Goal: Task Accomplishment & Management: Use online tool/utility

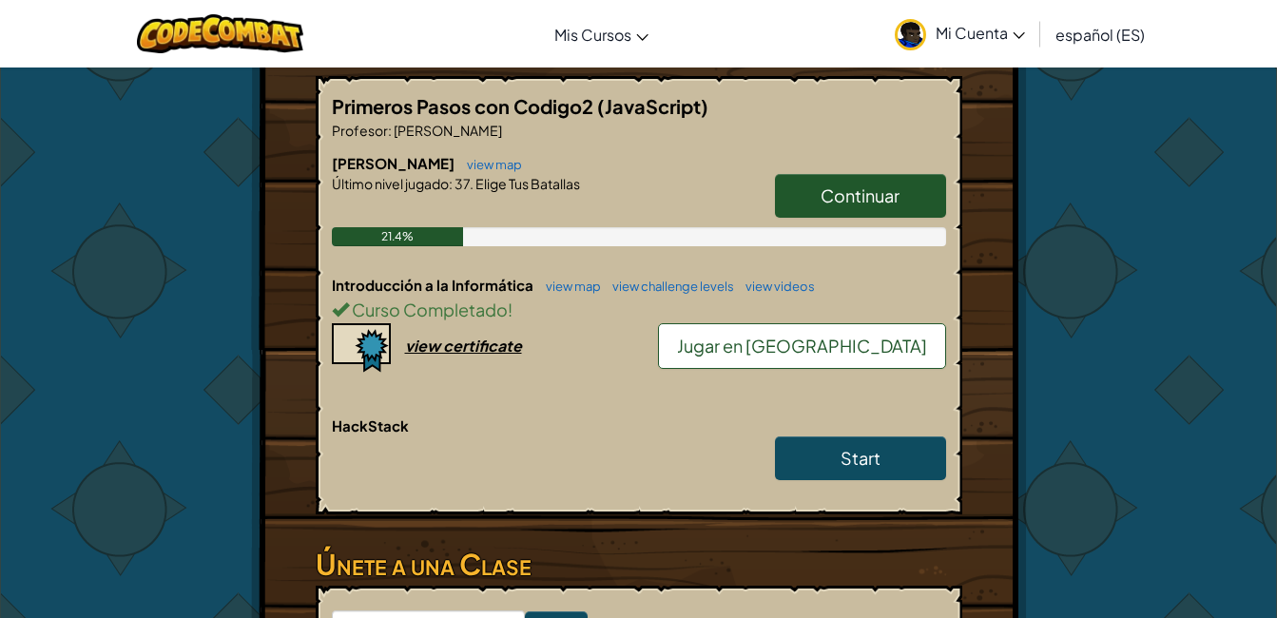
scroll to position [405, 0]
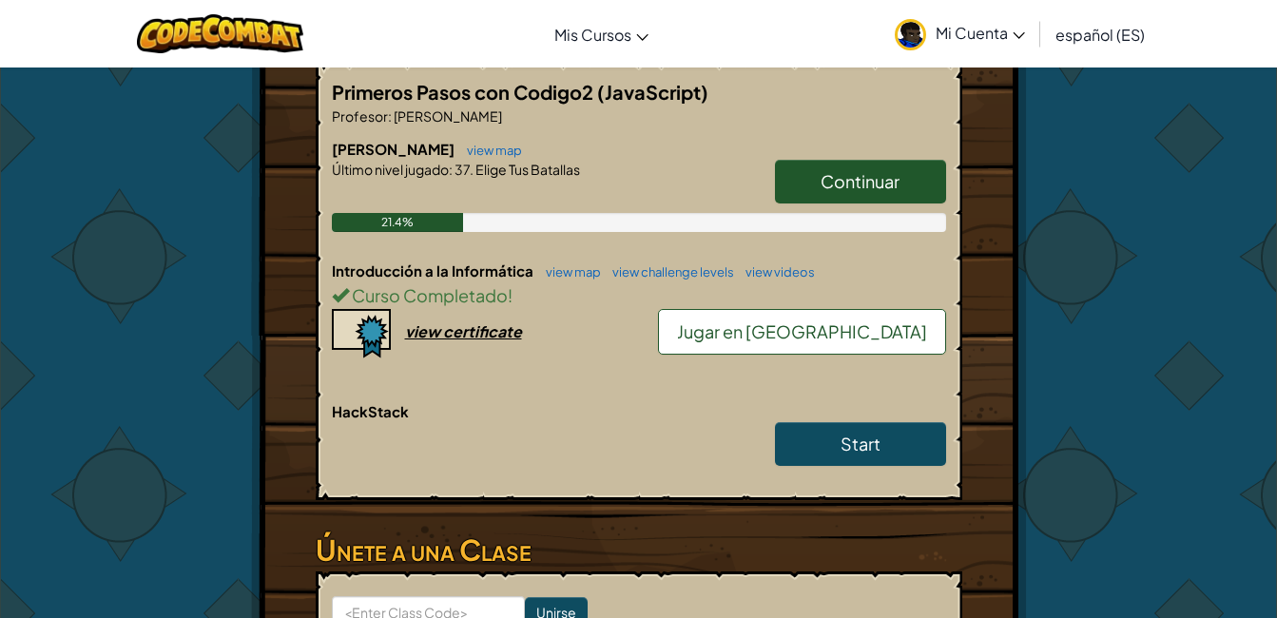
click at [835, 320] on span "Jugar en [GEOGRAPHIC_DATA]" at bounding box center [802, 331] width 250 height 22
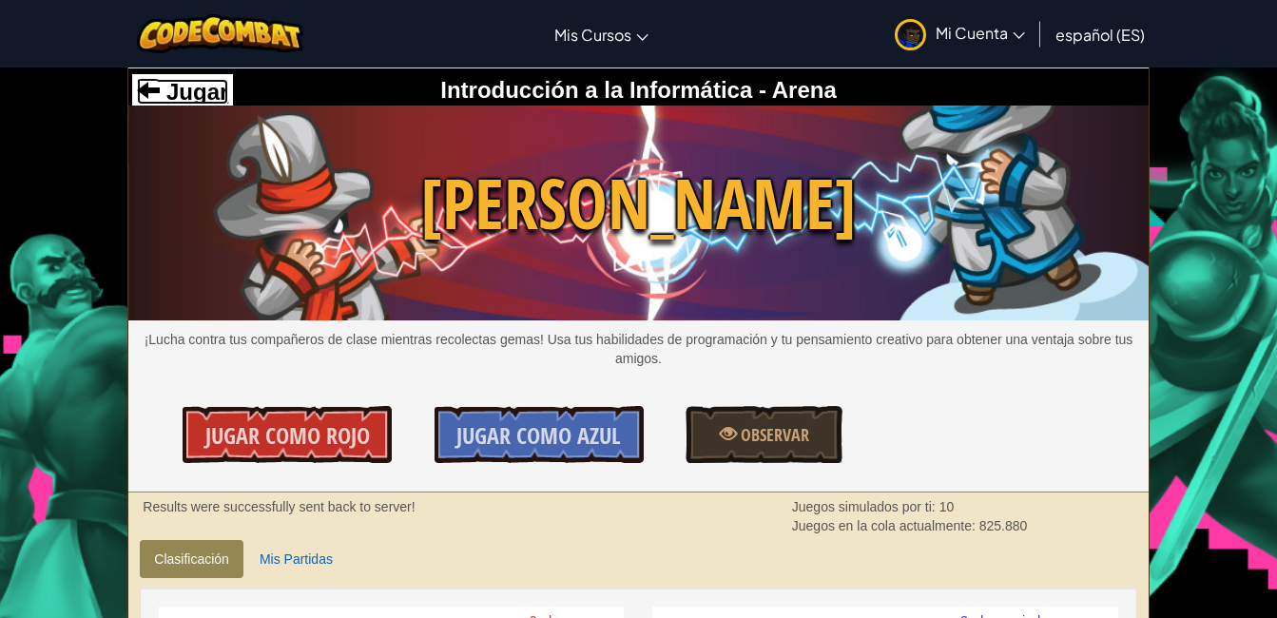
click at [160, 93] on span "Jugar" at bounding box center [194, 92] width 68 height 26
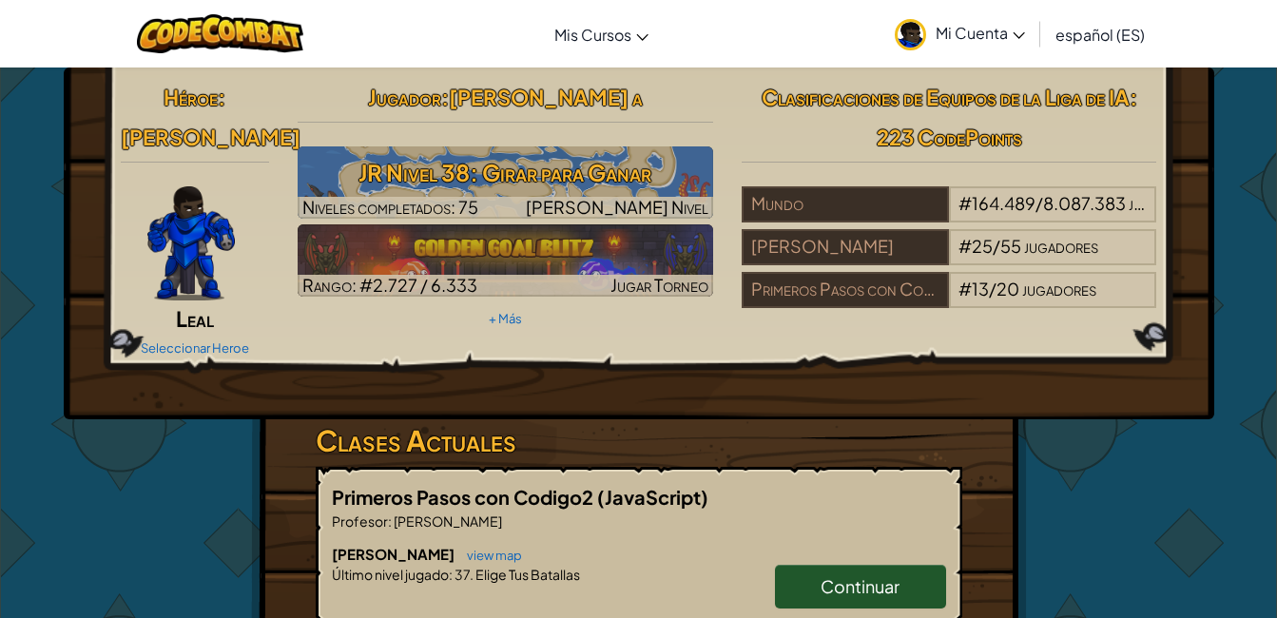
scroll to position [456, 0]
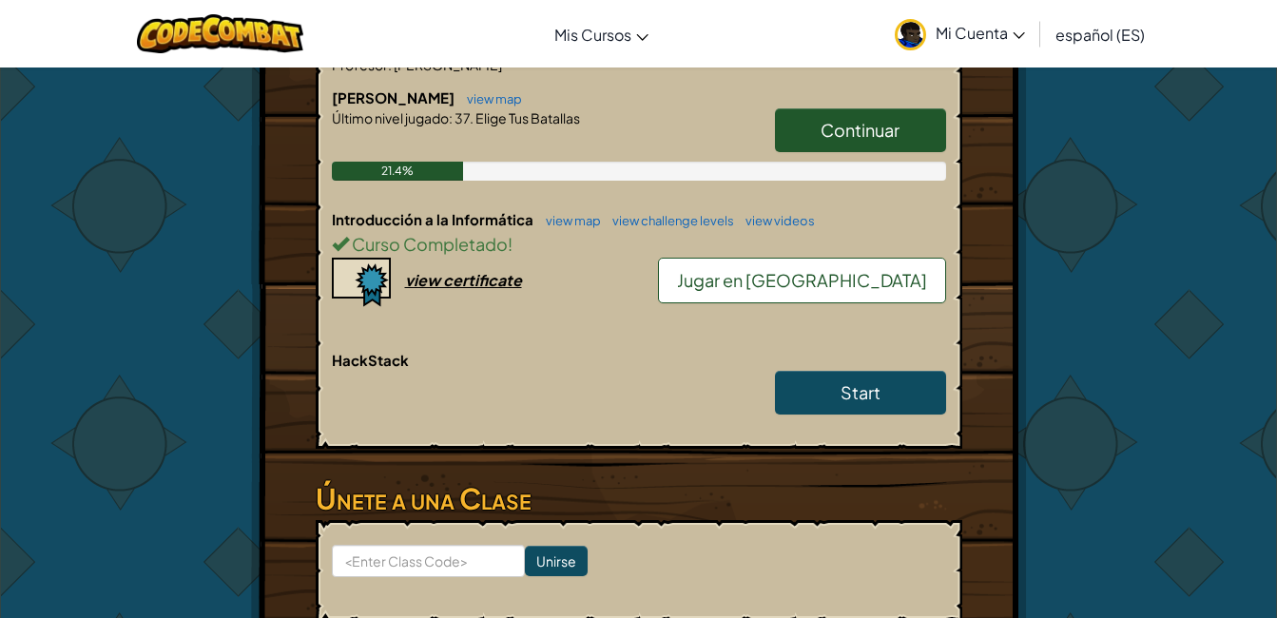
click at [869, 269] on span "Jugar en [GEOGRAPHIC_DATA]" at bounding box center [802, 280] width 250 height 22
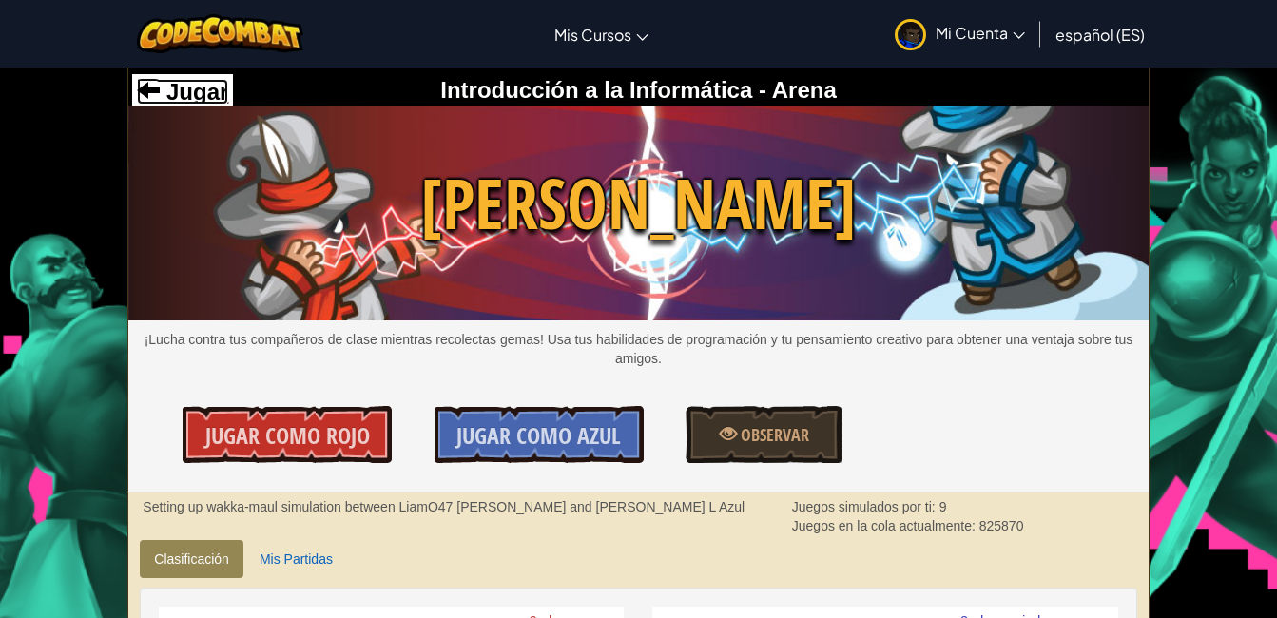
click at [179, 91] on span "Jugar" at bounding box center [194, 92] width 68 height 26
select select "es-ES"
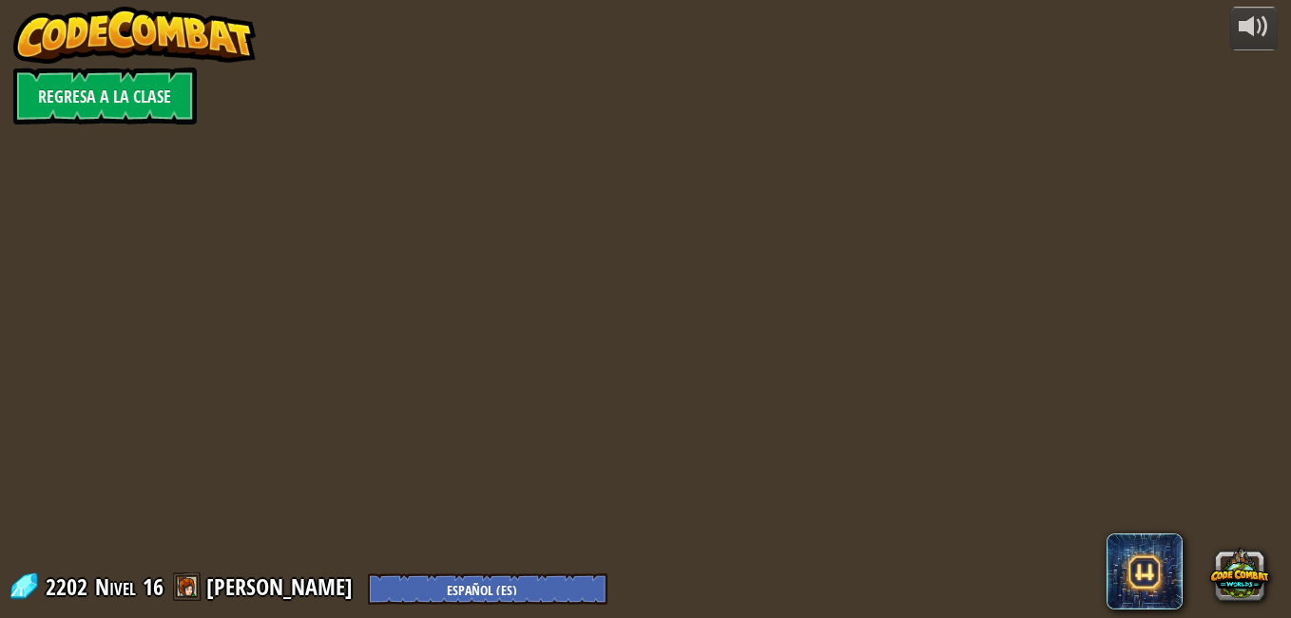
select select "es-ES"
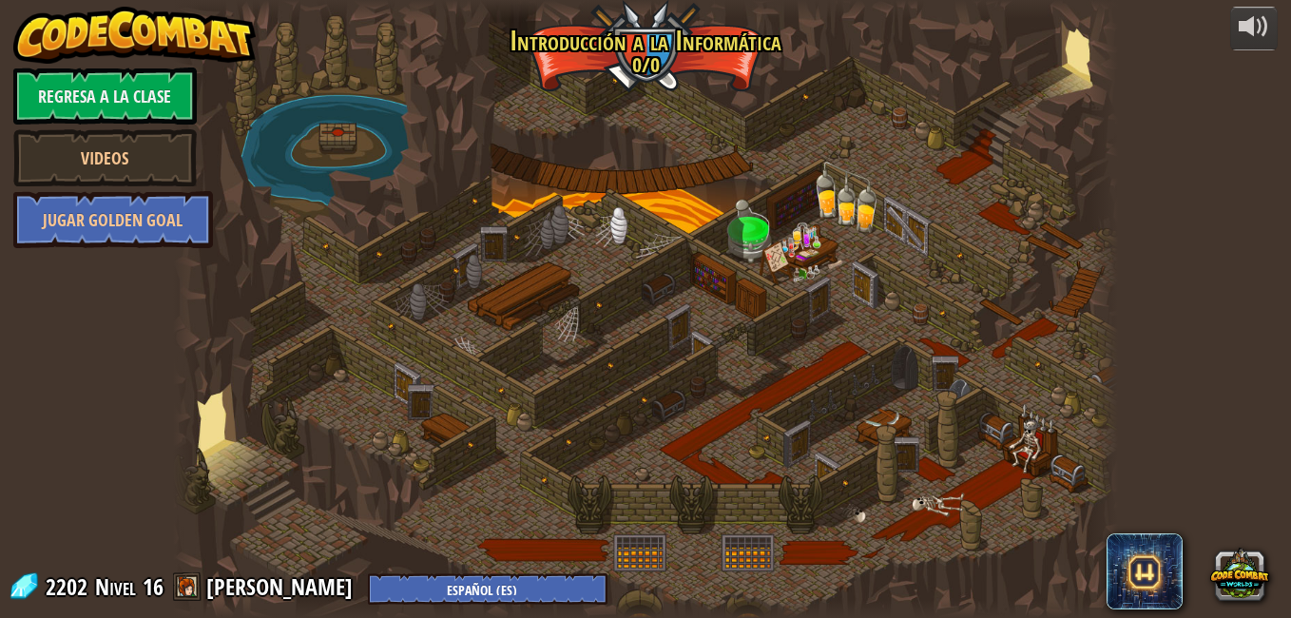
select select "es-ES"
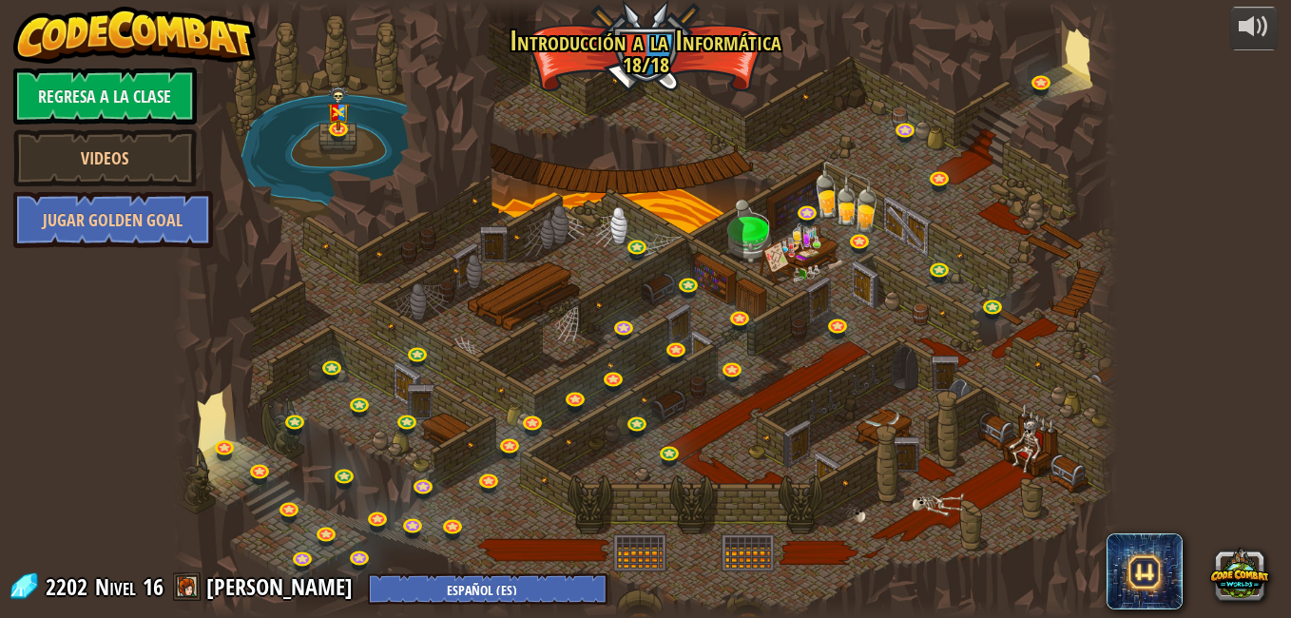
select select "es-ES"
click at [335, 128] on link at bounding box center [341, 128] width 38 height 38
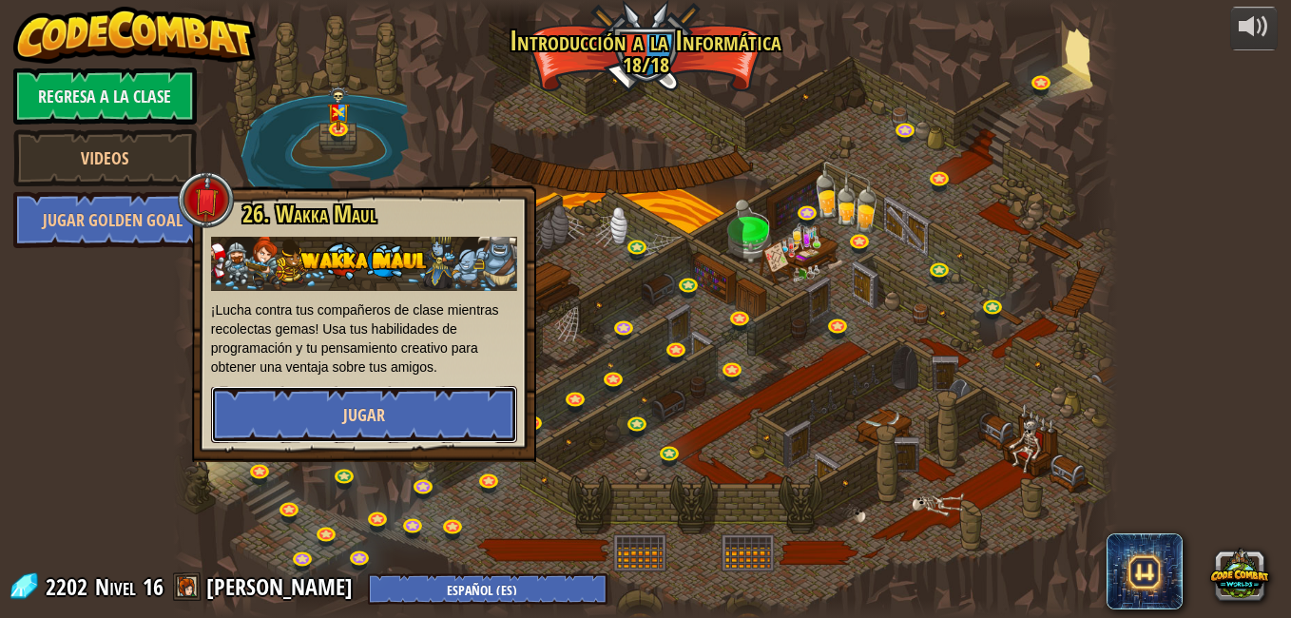
click at [355, 409] on span "Jugar" at bounding box center [364, 415] width 42 height 24
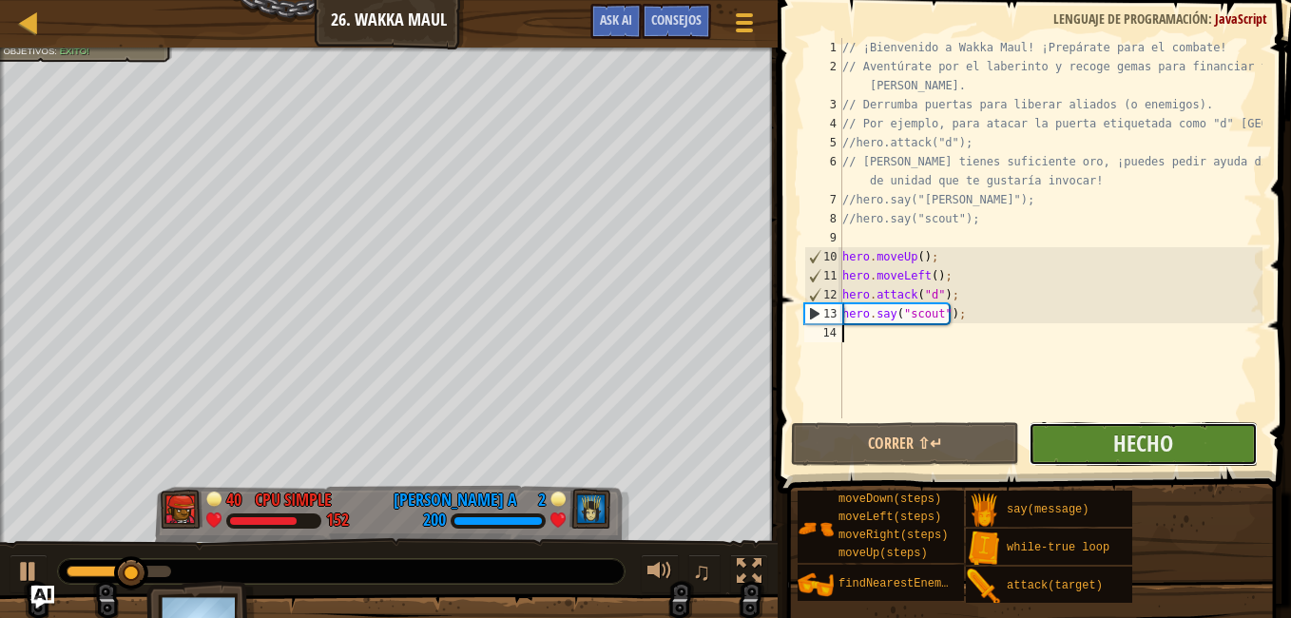
click at [1188, 434] on button "Hecho" at bounding box center [1142, 444] width 228 height 44
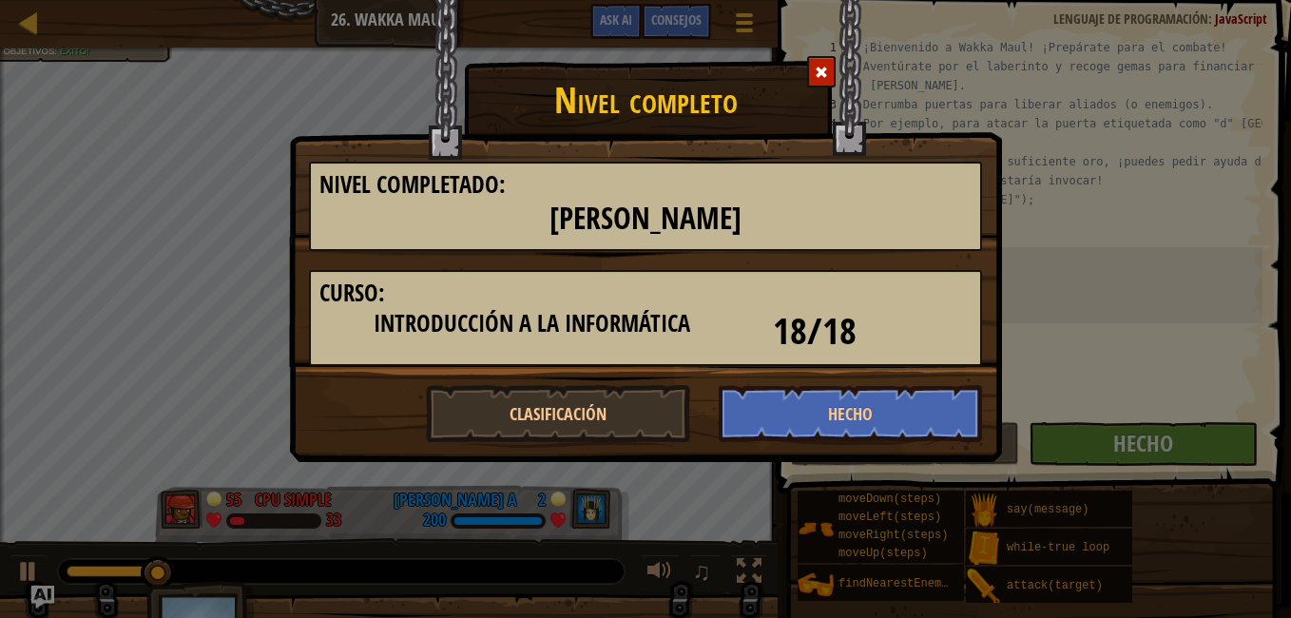
click at [816, 78] on span at bounding box center [821, 72] width 13 height 13
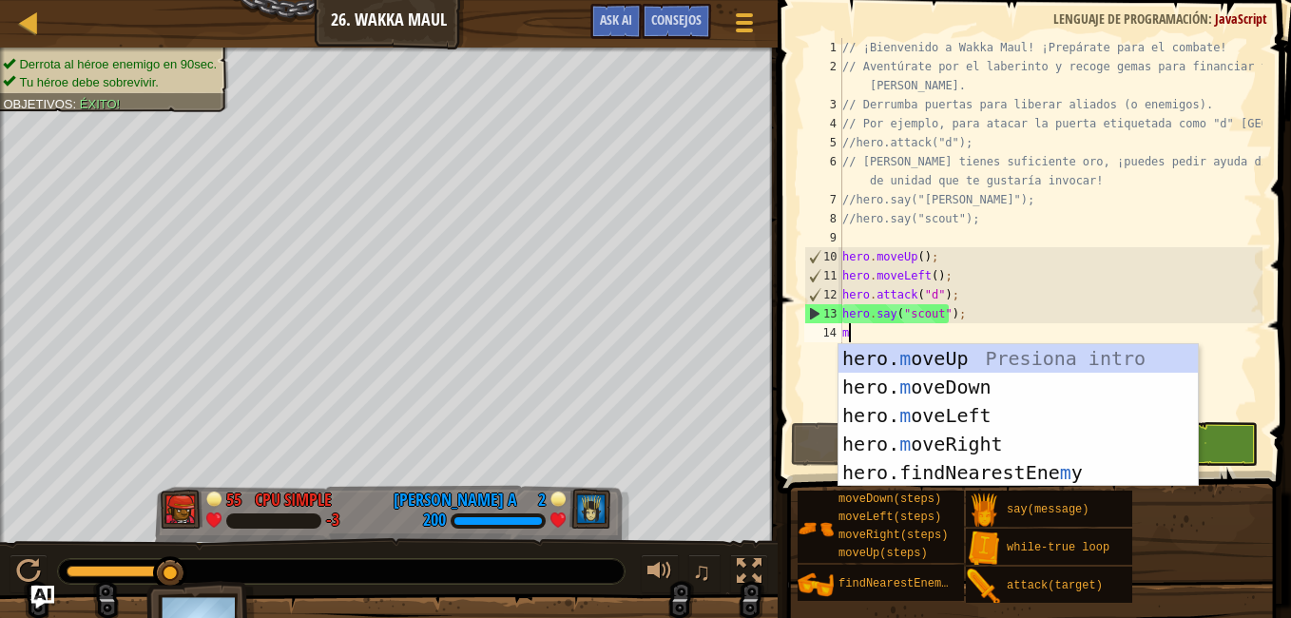
scroll to position [9, 0]
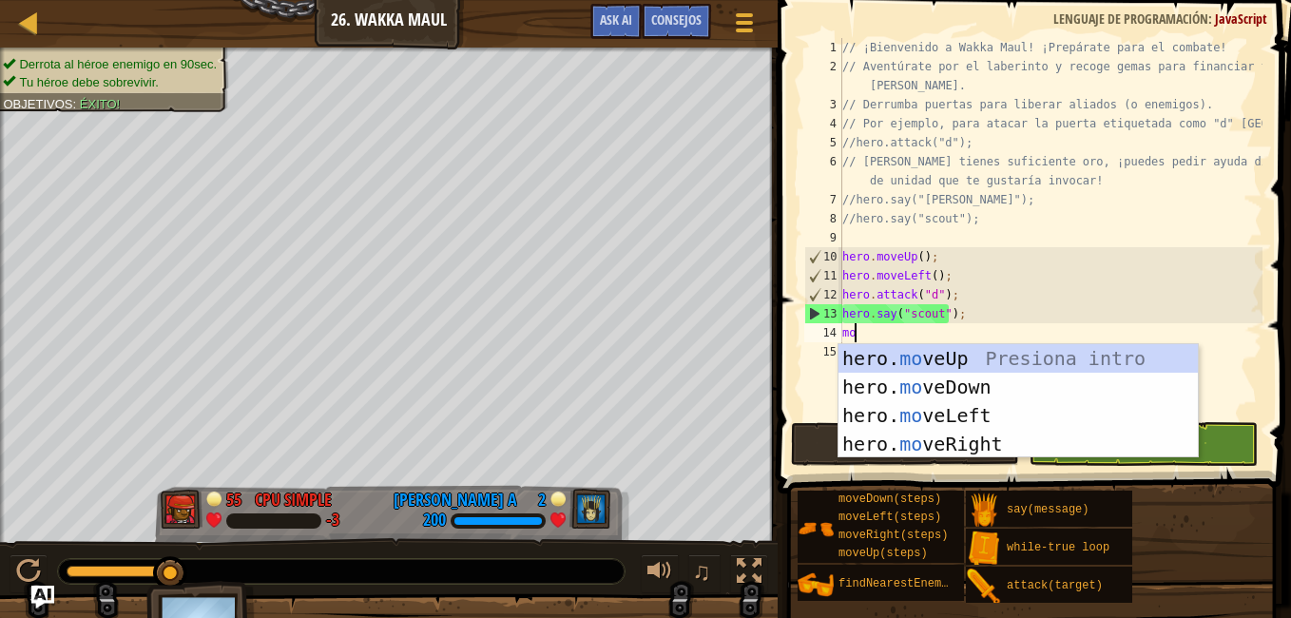
type textarea "mov"
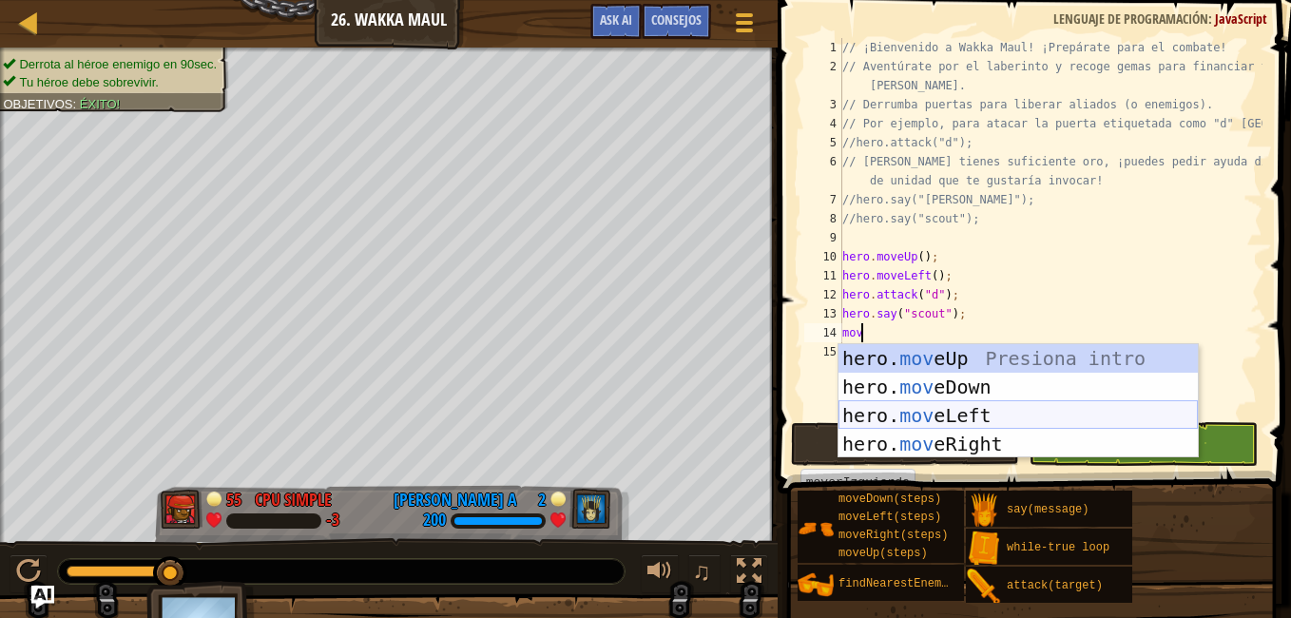
click at [990, 404] on div "hero. mov eUp Presiona intro hero. mov eDown Presiona intro hero. mov eLeft Pre…" at bounding box center [1017, 429] width 359 height 171
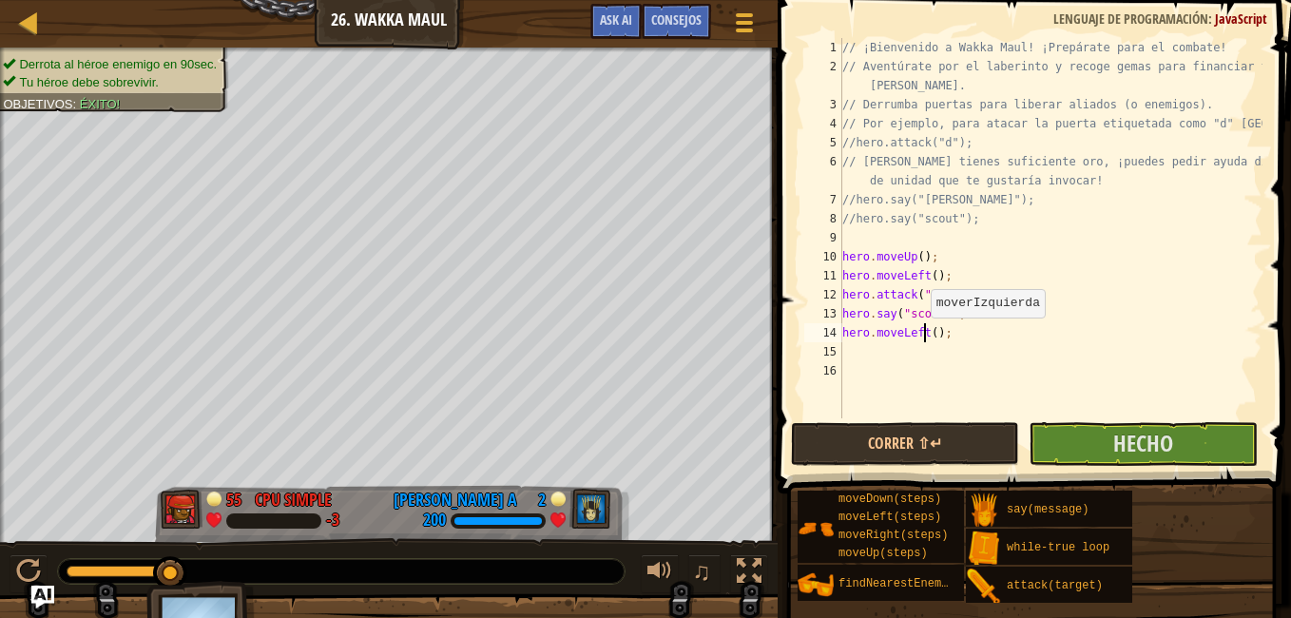
click at [922, 336] on div "// ¡Bienvenido a Wakka Maul! ¡Prepárate para el combate! // Aventúrate por el l…" at bounding box center [1050, 247] width 424 height 418
click at [926, 331] on div "// ¡Bienvenido a Wakka Maul! ¡Prepárate para el combate! // Aventúrate por el l…" at bounding box center [1050, 247] width 424 height 418
click at [930, 333] on div "// ¡Bienvenido a Wakka Maul! ¡Prepárate para el combate! // Aventúrate por el l…" at bounding box center [1050, 247] width 424 height 418
type textarea "hero.moveLeft(4);"
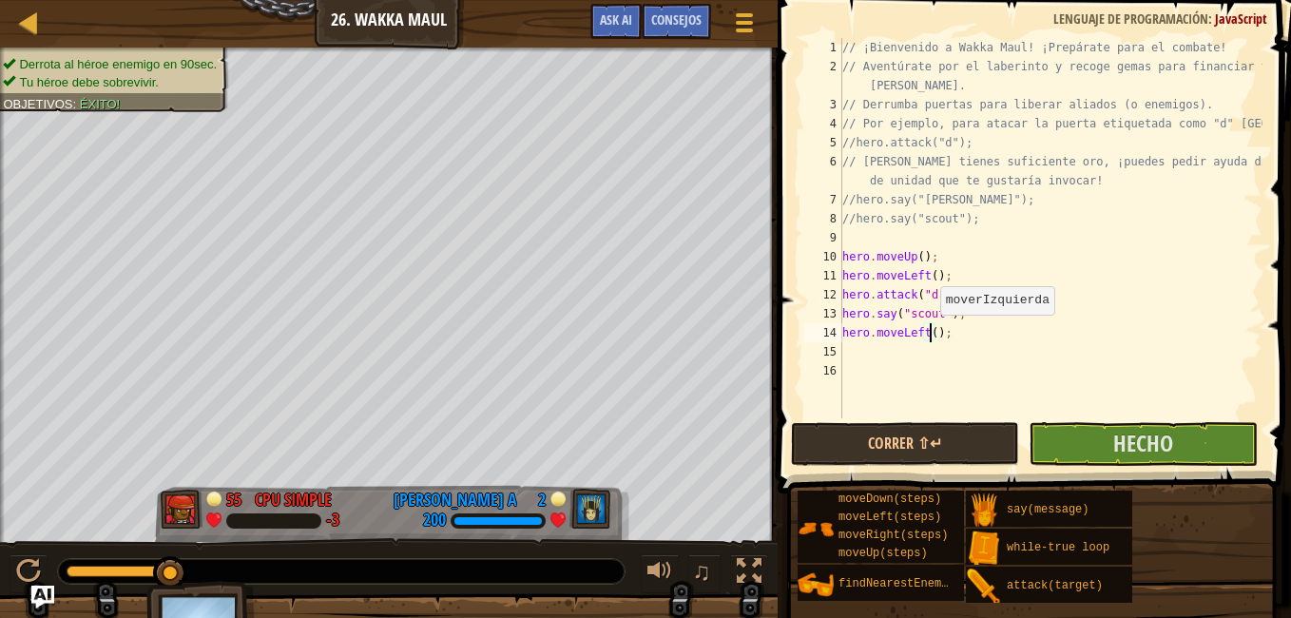
scroll to position [9, 8]
click at [920, 343] on div "// ¡Bienvenido a Wakka Maul! ¡Prepárate para el combate! // Aventúrate por el l…" at bounding box center [1050, 247] width 424 height 418
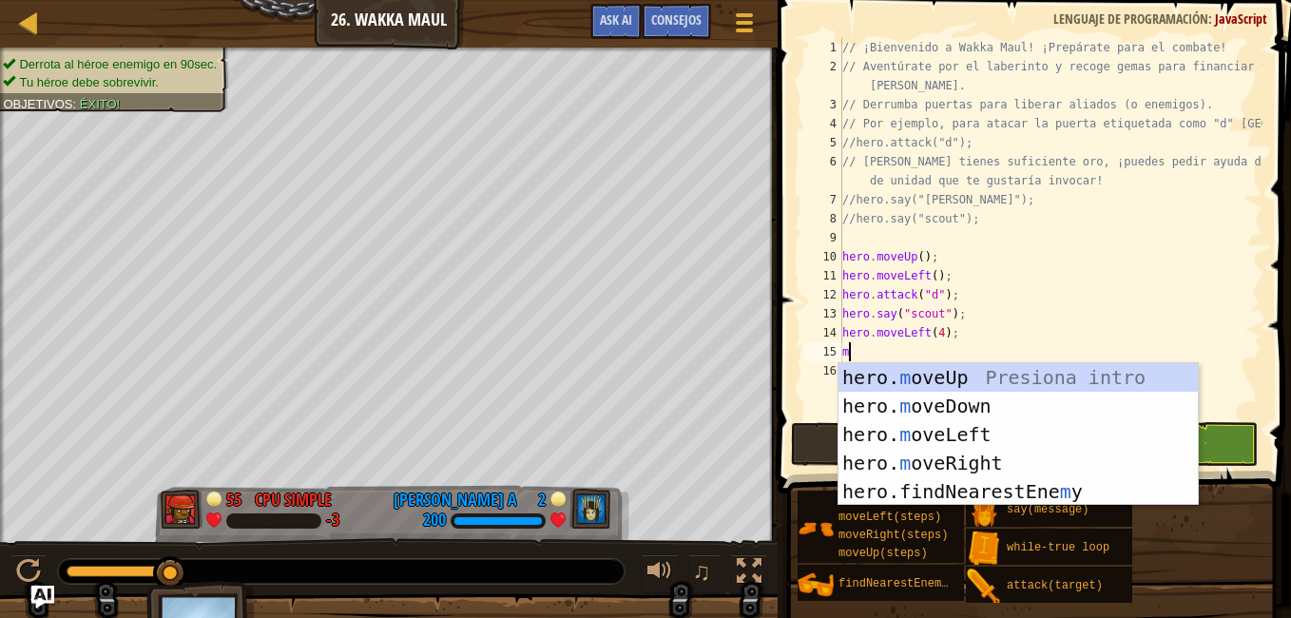
type textarea "mo"
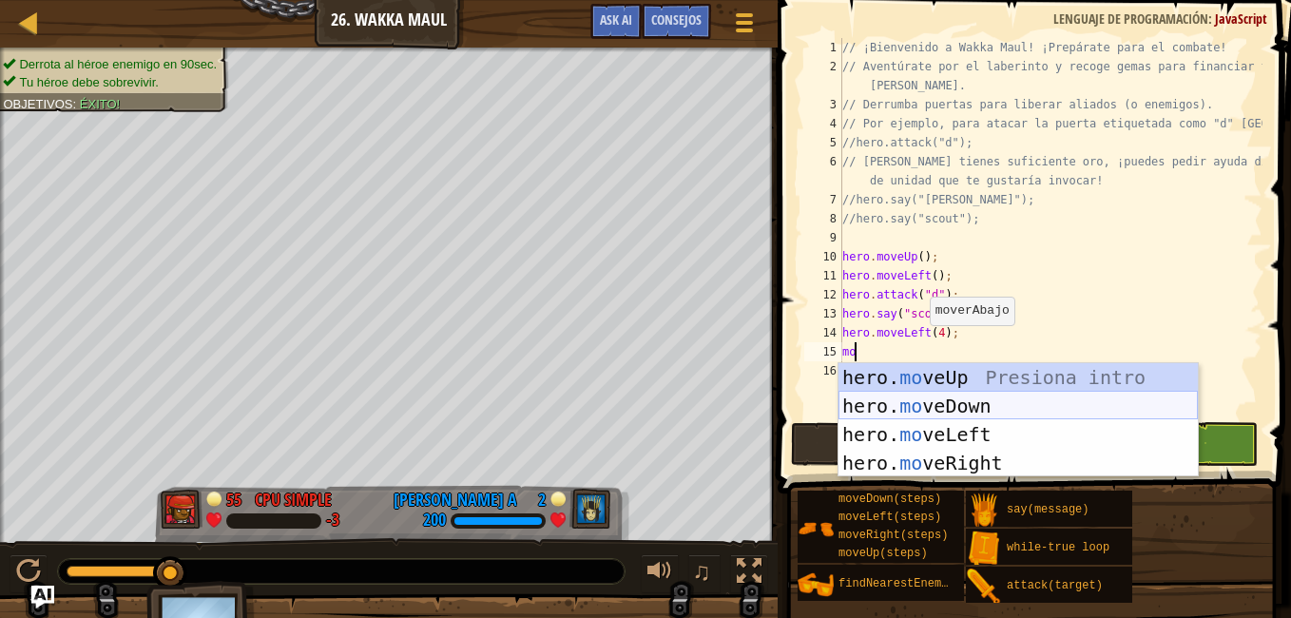
click at [932, 411] on div "hero. mo veUp Presiona intro hero. mo veDown Presiona intro hero. mo veLeft Pre…" at bounding box center [1017, 448] width 359 height 171
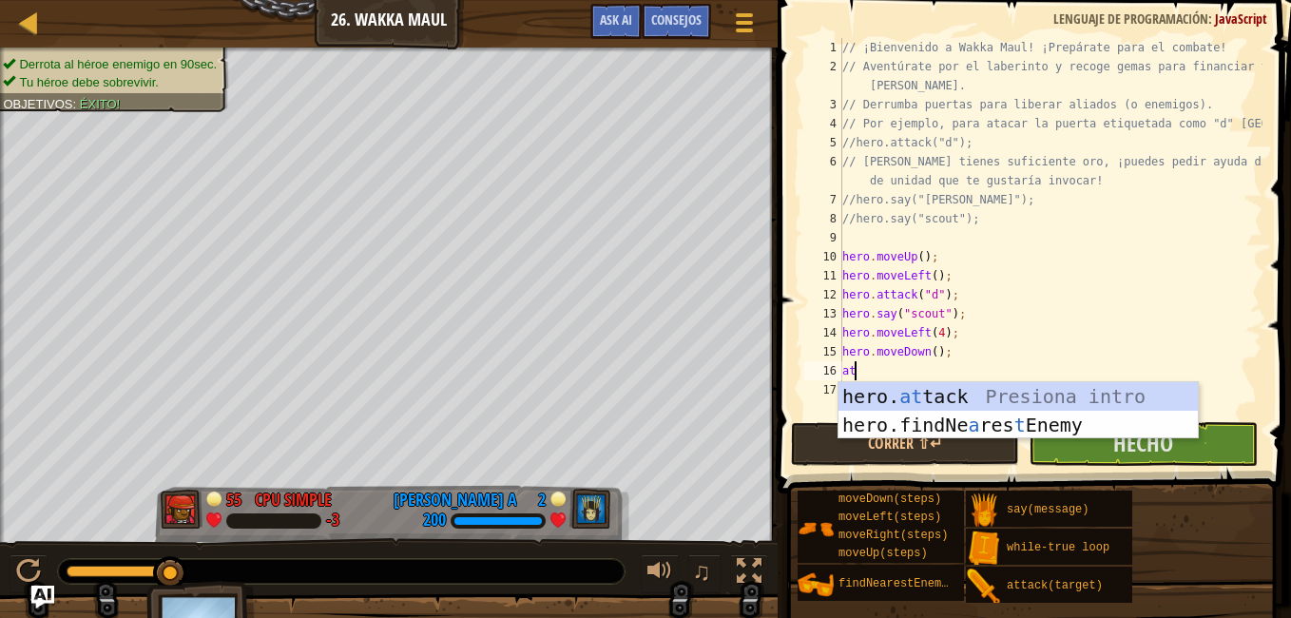
click at [902, 390] on div "hero. at tack Presiona intro hero.findNe a res t Enemy Presiona intro" at bounding box center [1017, 439] width 359 height 114
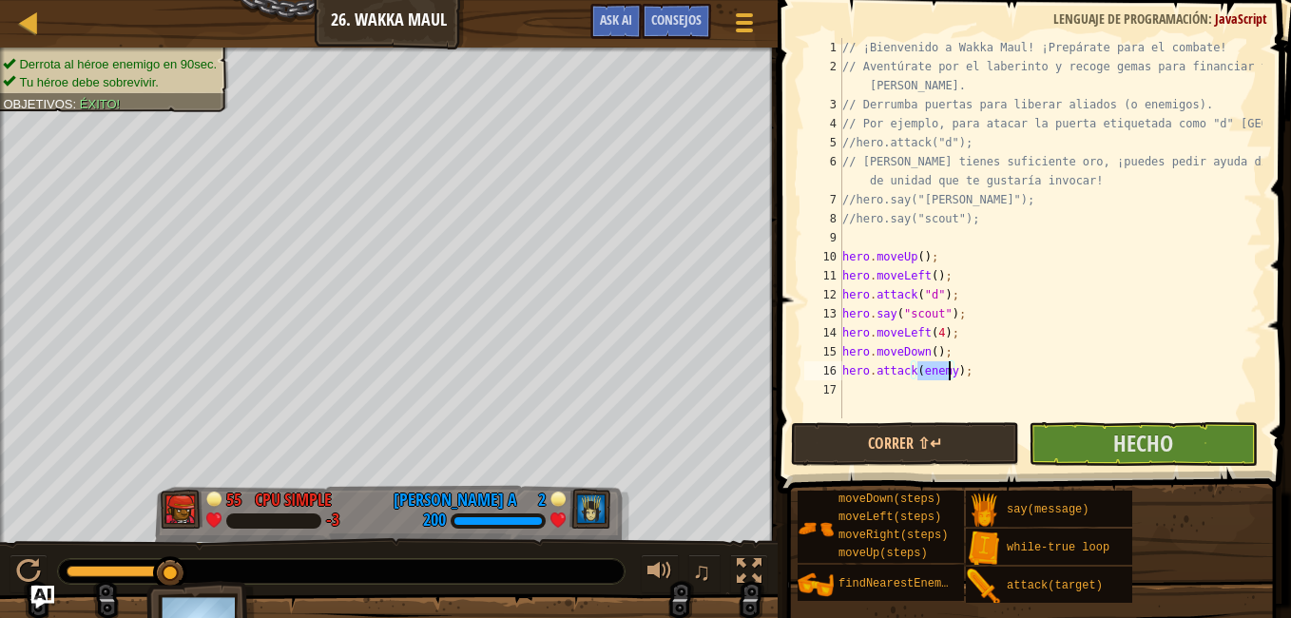
scroll to position [9, 7]
click at [905, 429] on button "Correr ⇧↵" at bounding box center [905, 444] width 228 height 44
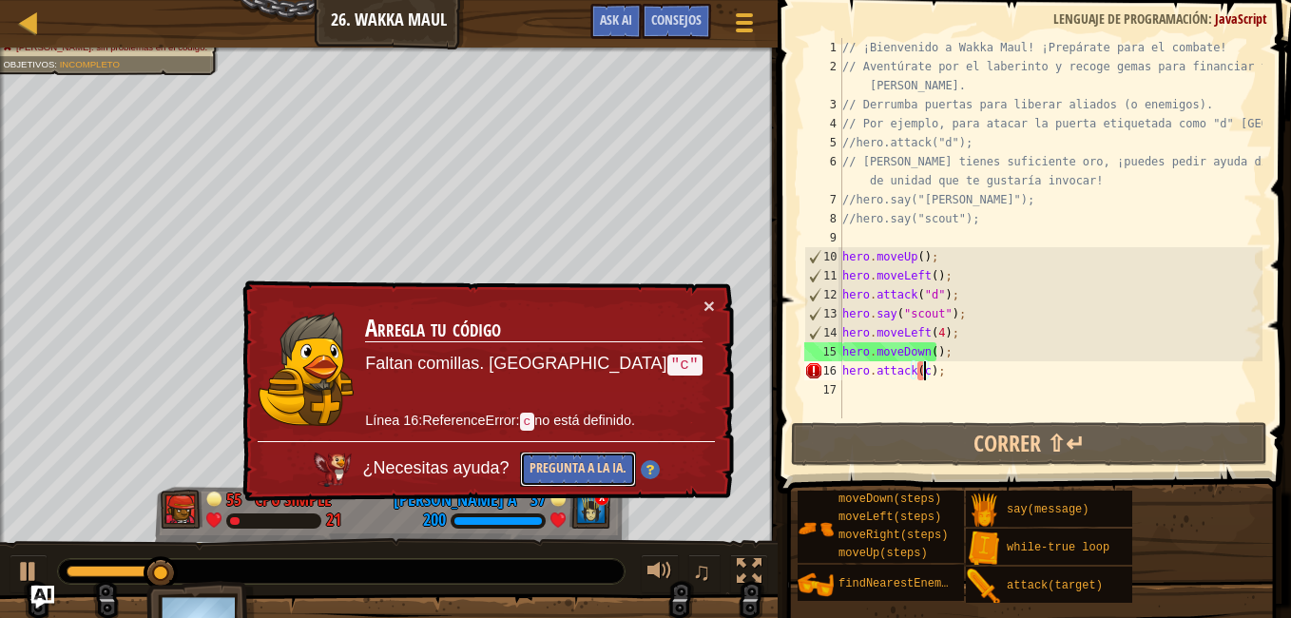
click at [632, 468] on button "Pregunta a la IA." at bounding box center [578, 469] width 116 height 35
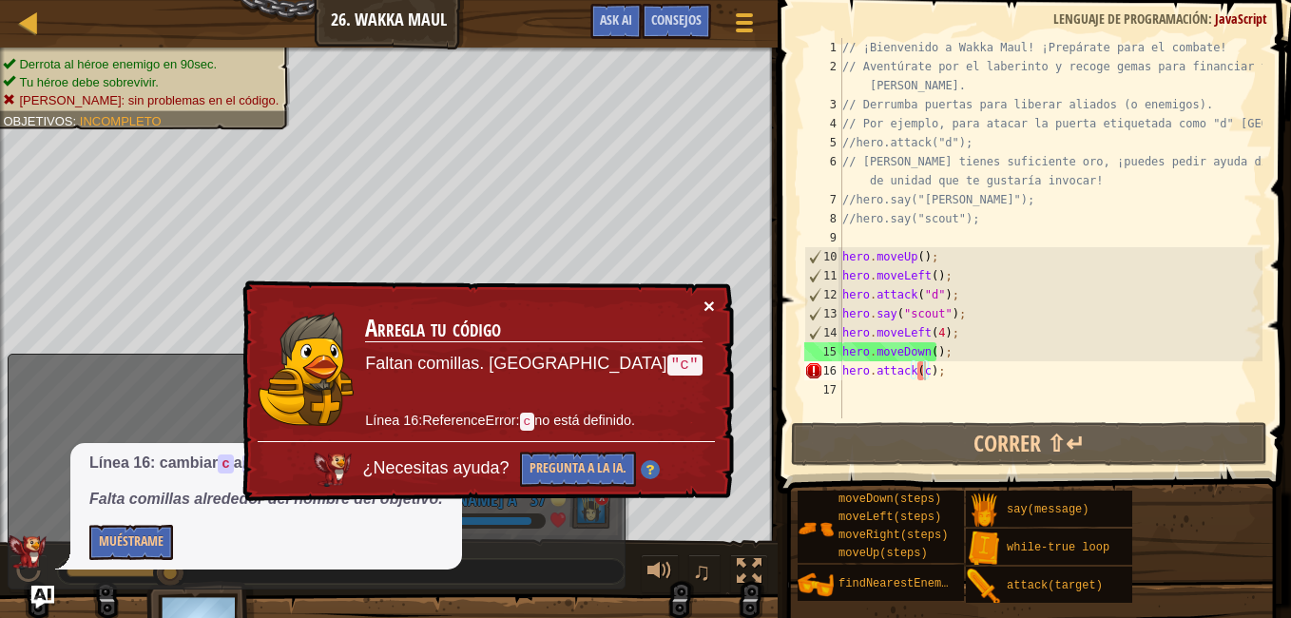
click at [712, 299] on button "×" at bounding box center [708, 306] width 11 height 20
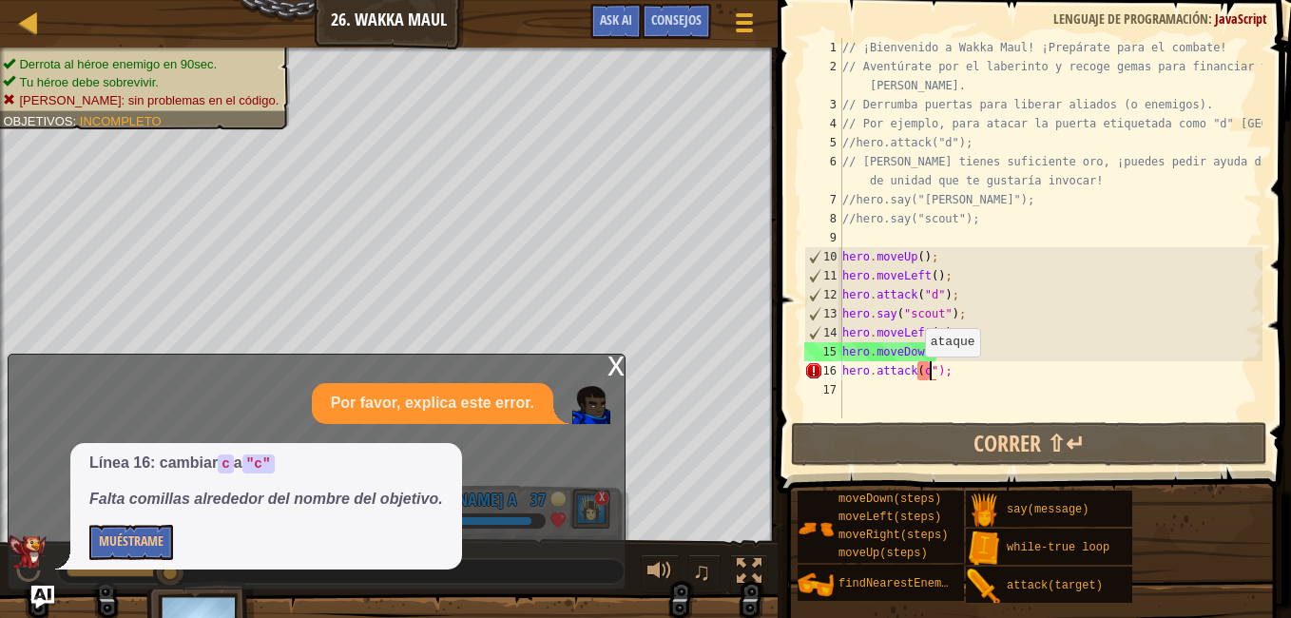
click at [915, 375] on div "// ¡Bienvenido a Wakka Maul! ¡Prepárate para el combate! // Aventúrate por el l…" at bounding box center [1050, 247] width 424 height 418
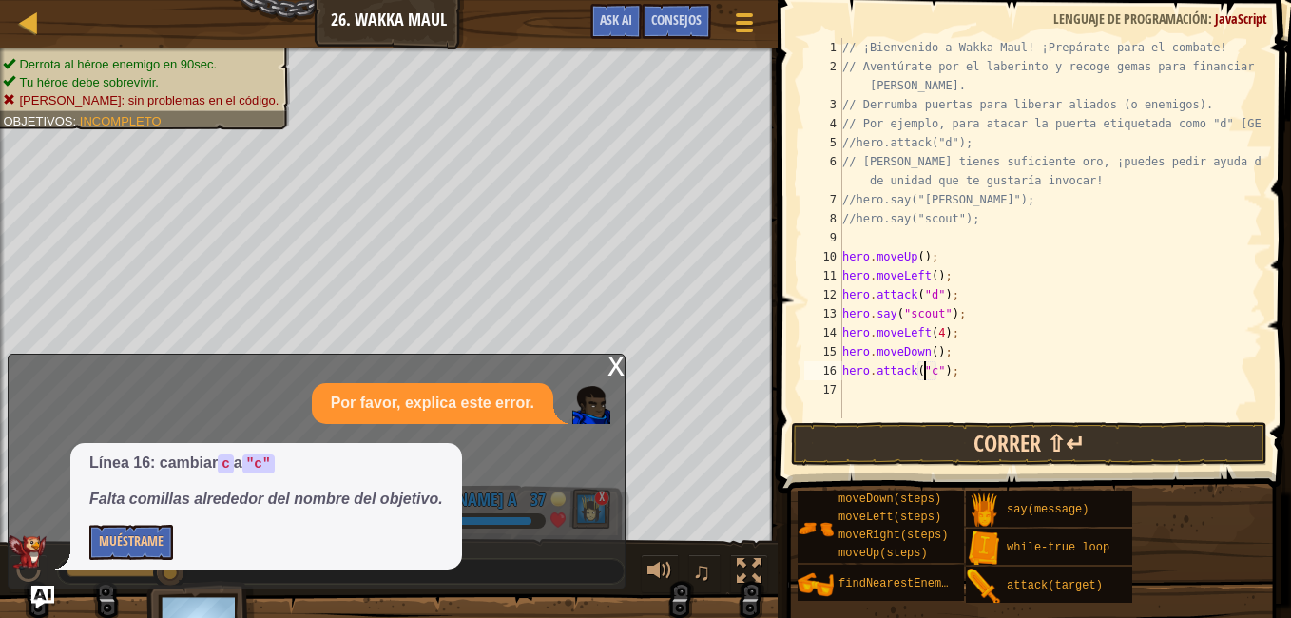
type textarea "hero.attack("c");"
click at [944, 430] on button "Correr ⇧↵" at bounding box center [1029, 444] width 476 height 44
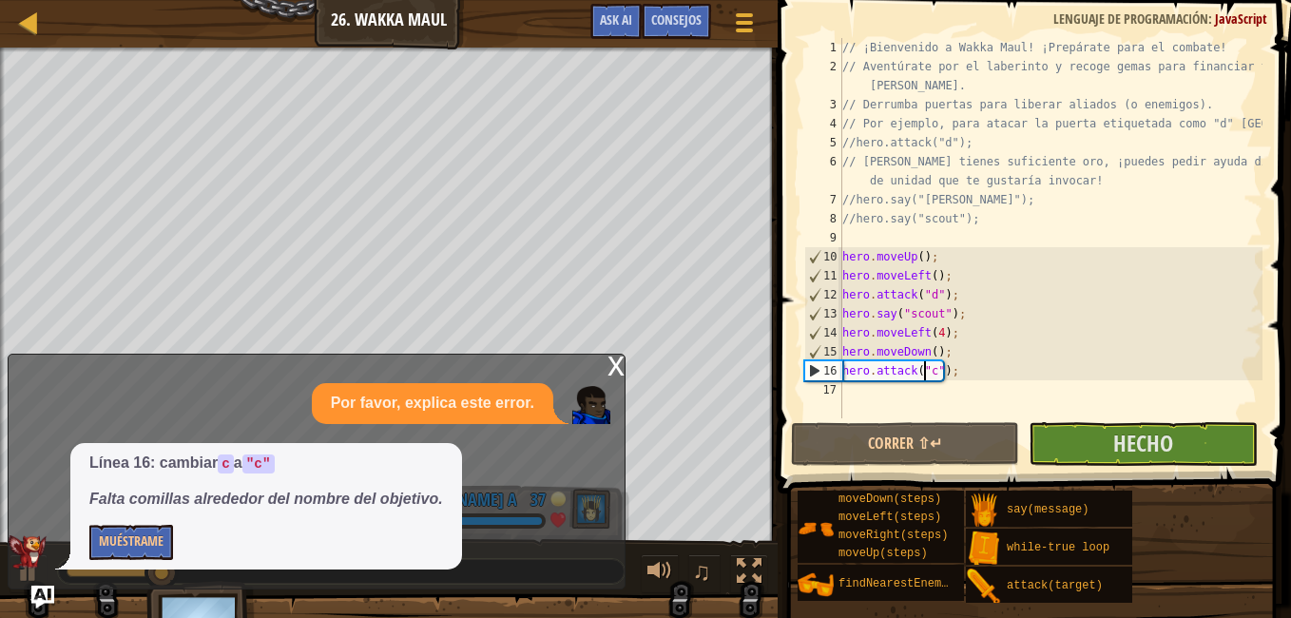
click at [902, 389] on div "// ¡Bienvenido a Wakka Maul! ¡Prepárate para el combate! // Aventúrate por el l…" at bounding box center [1050, 247] width 424 height 418
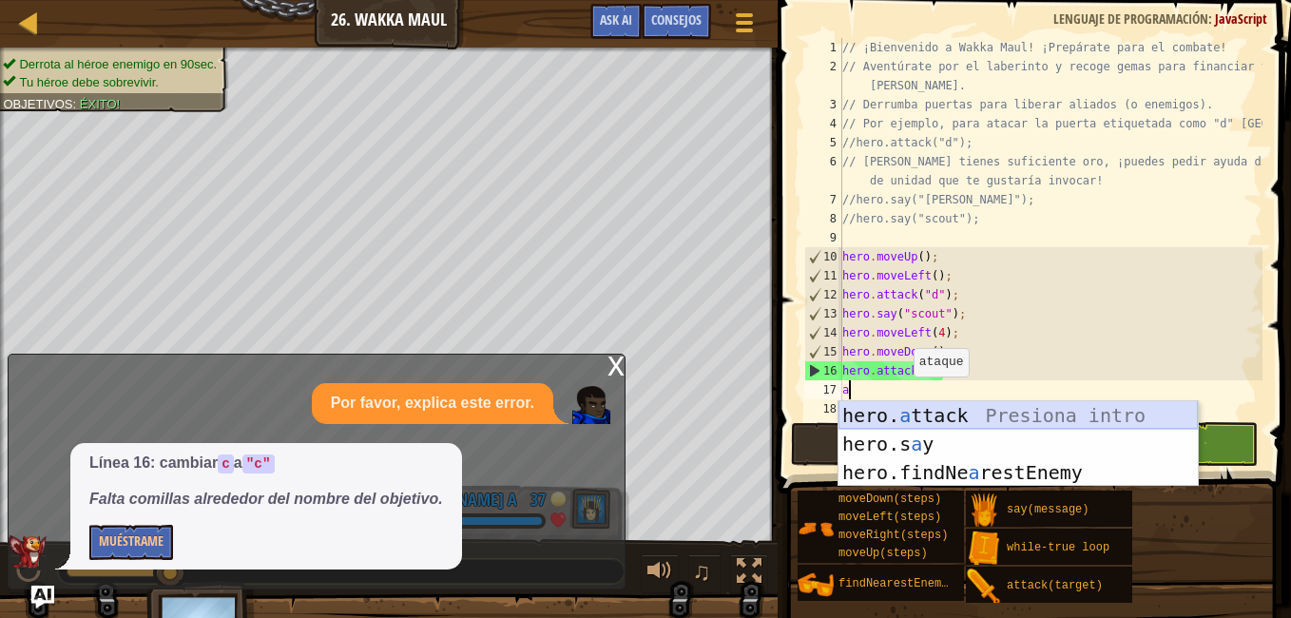
click at [908, 411] on div "hero. a ttack Presiona intro hero.s a y Presiona intro hero.findNe a restEnemy …" at bounding box center [1017, 472] width 359 height 143
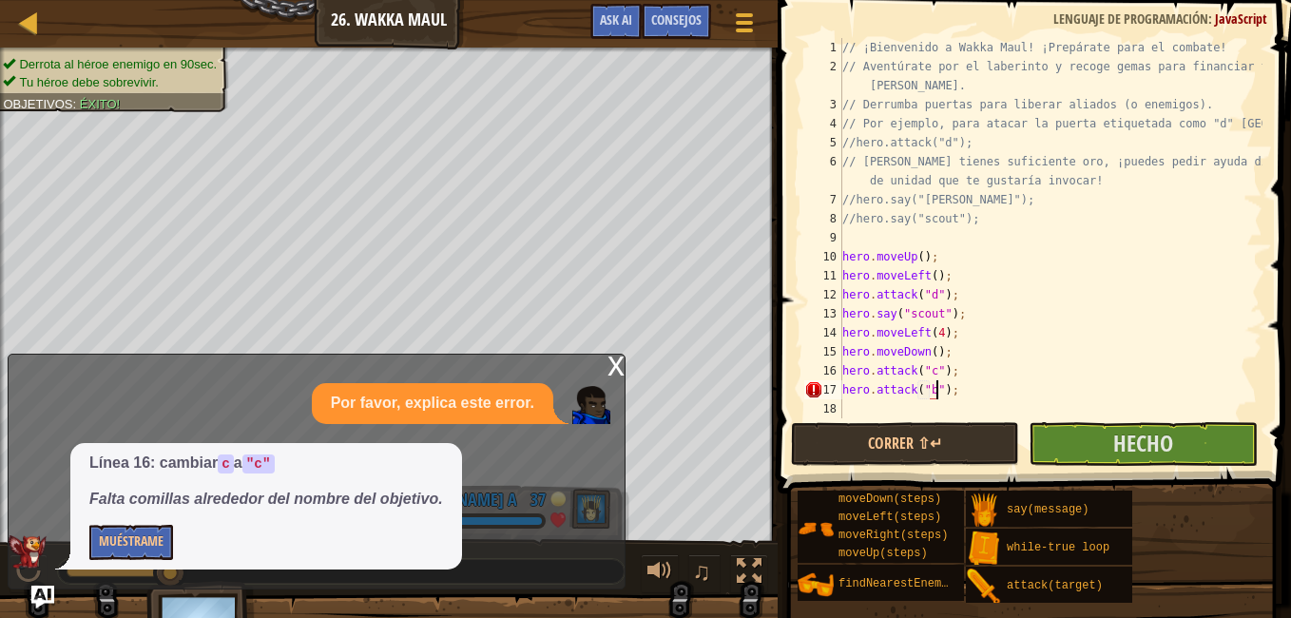
scroll to position [9, 8]
type textarea "hero.attack("b");"
click at [947, 448] on button "Correr ⇧↵" at bounding box center [905, 444] width 228 height 44
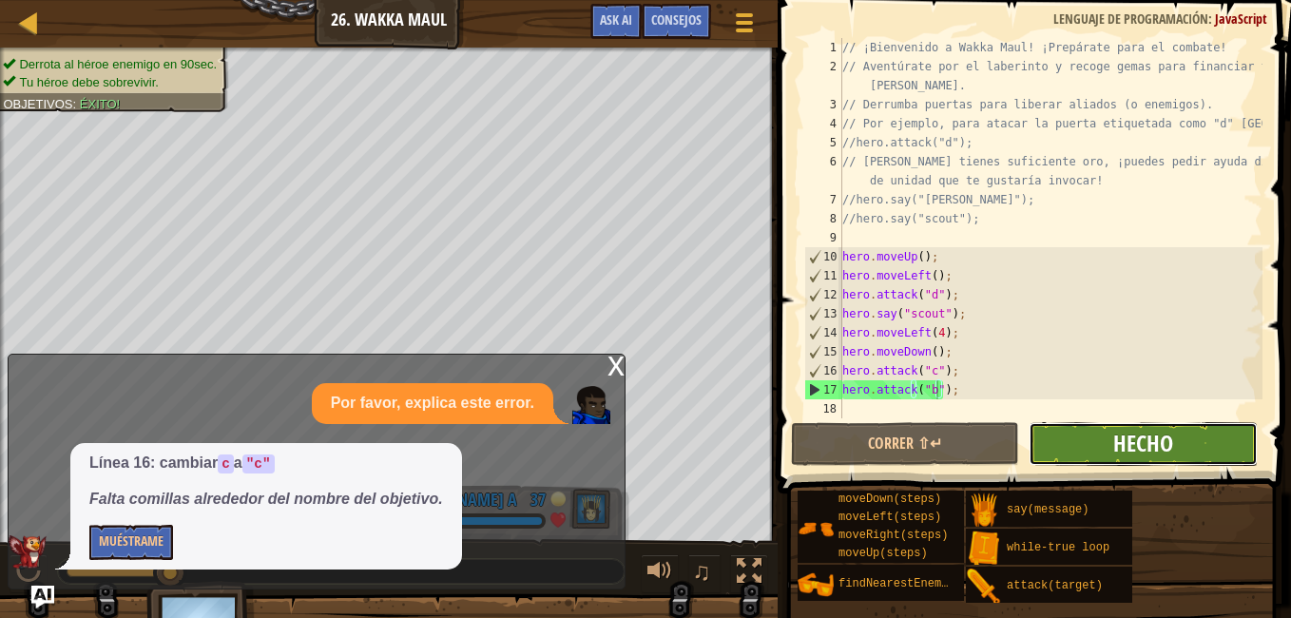
click at [1121, 453] on span "Hecho" at bounding box center [1143, 443] width 60 height 30
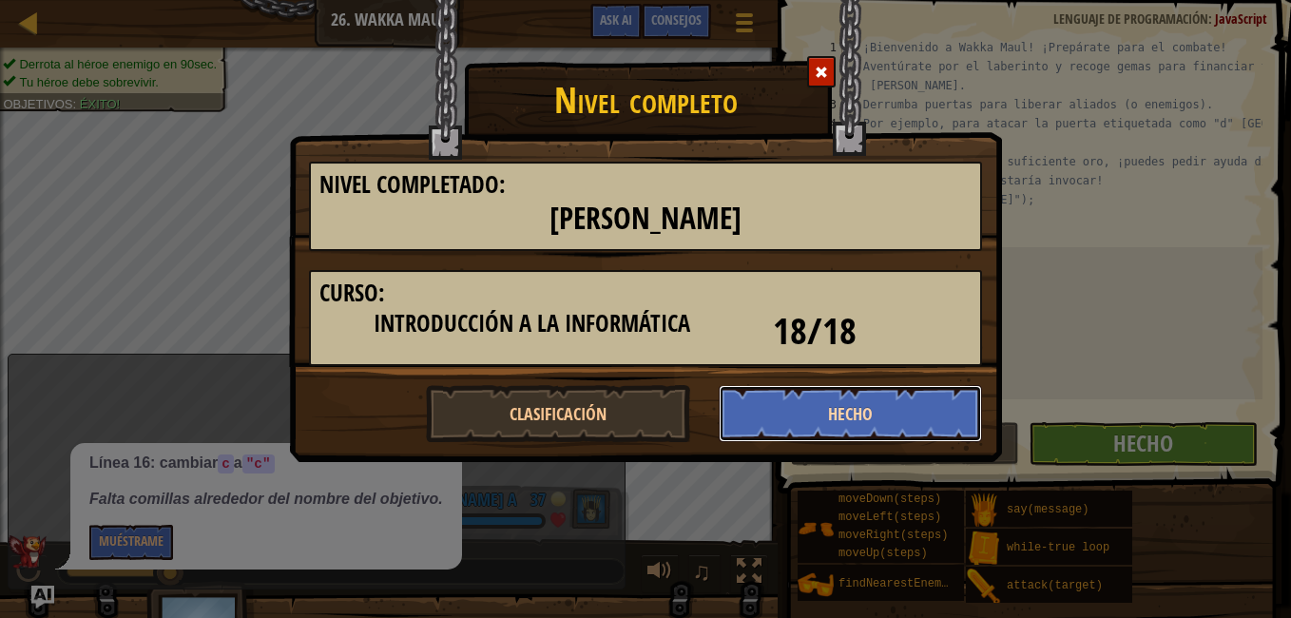
click at [801, 408] on button "Hecho" at bounding box center [851, 413] width 264 height 57
